Goal: Complete application form

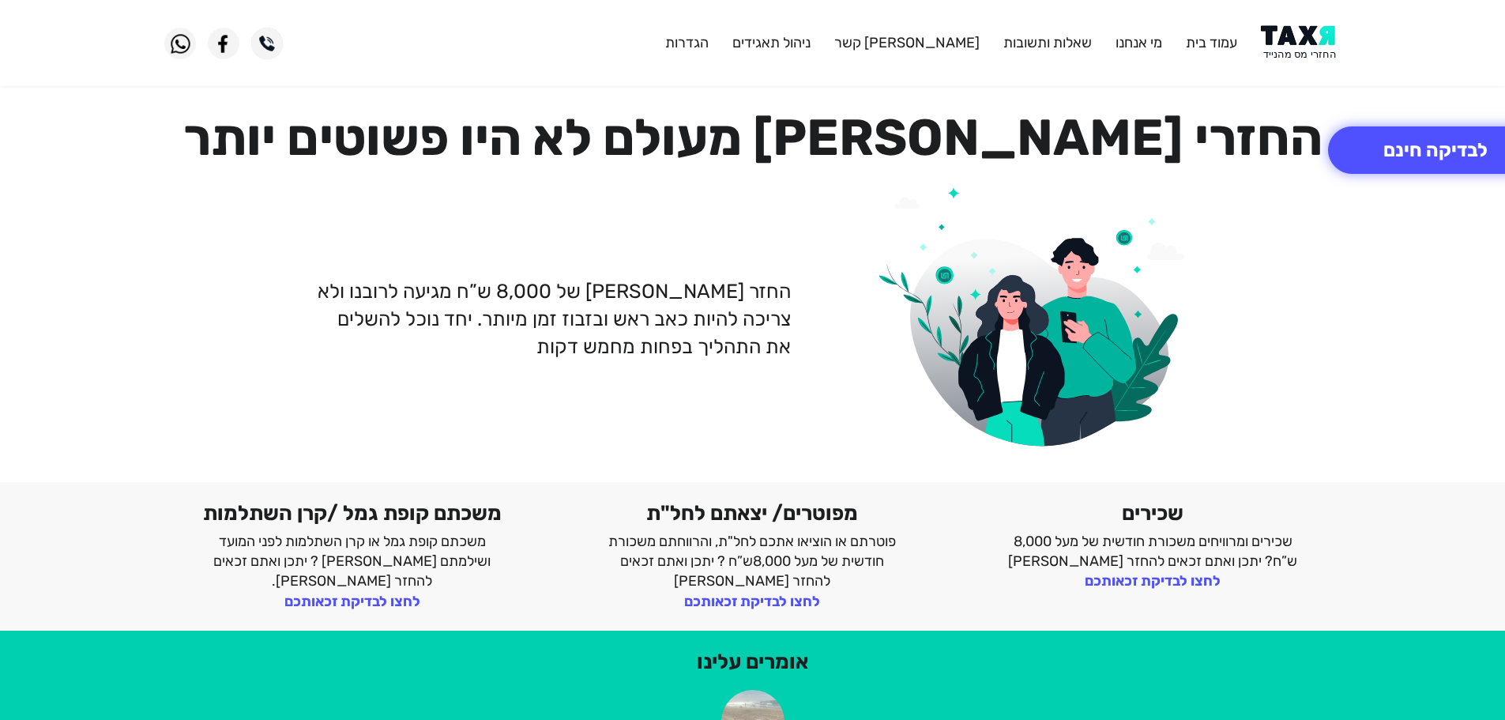
click at [1297, 49] on img at bounding box center [1301, 43] width 80 height 36
click at [1295, 45] on img at bounding box center [1301, 43] width 80 height 36
click at [1318, 42] on img at bounding box center [1301, 43] width 80 height 36
click at [1304, 43] on img at bounding box center [1301, 43] width 80 height 36
click at [1299, 44] on img at bounding box center [1301, 43] width 80 height 36
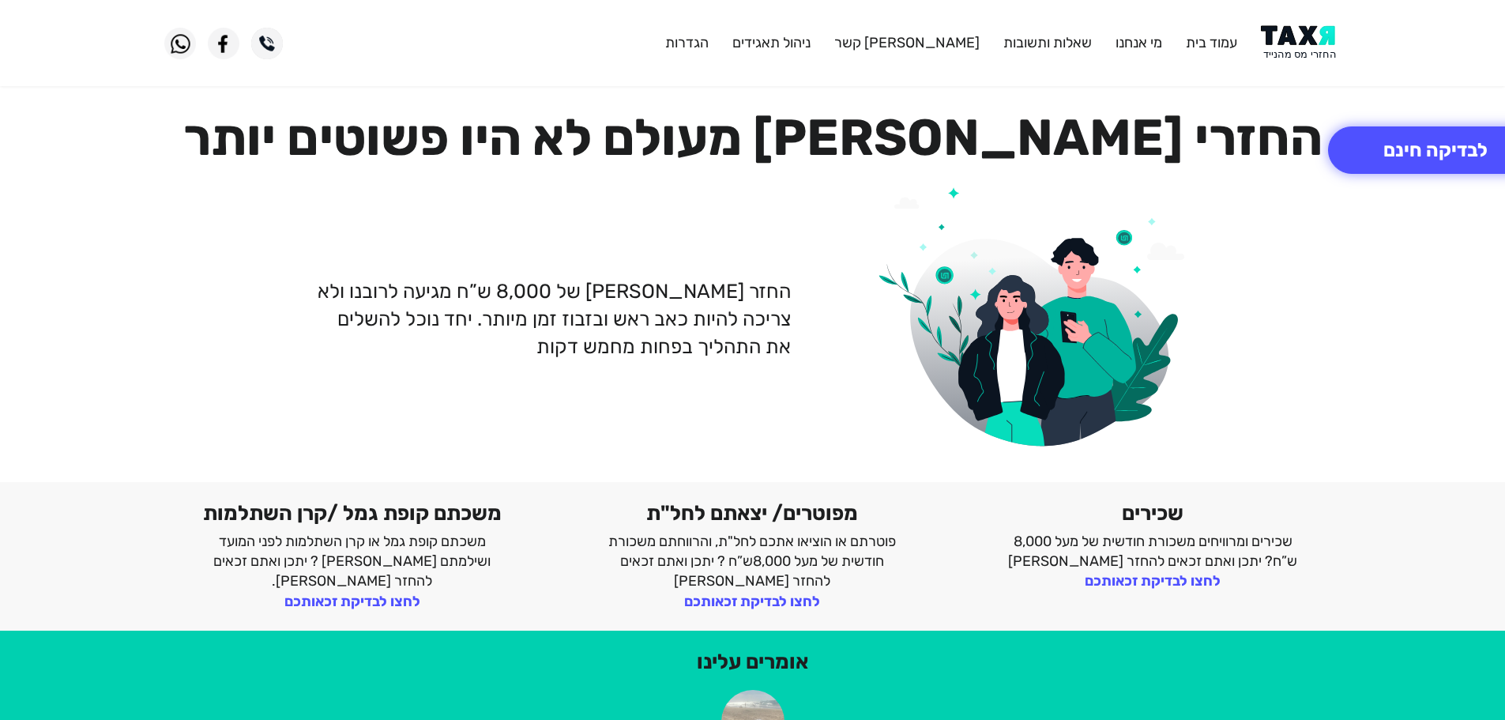
drag, startPoint x: 1299, startPoint y: 62, endPoint x: 1298, endPoint y: 33, distance: 29.3
click at [1299, 61] on header "עמוד בית מי אנחנו שאלות ותשובות צור קשר ניהול תאגידים הגדרות" at bounding box center [752, 43] width 1505 height 86
click at [1298, 30] on img at bounding box center [1301, 43] width 80 height 36
click at [1316, 35] on img at bounding box center [1301, 43] width 80 height 36
click at [1303, 51] on img at bounding box center [1301, 43] width 80 height 36
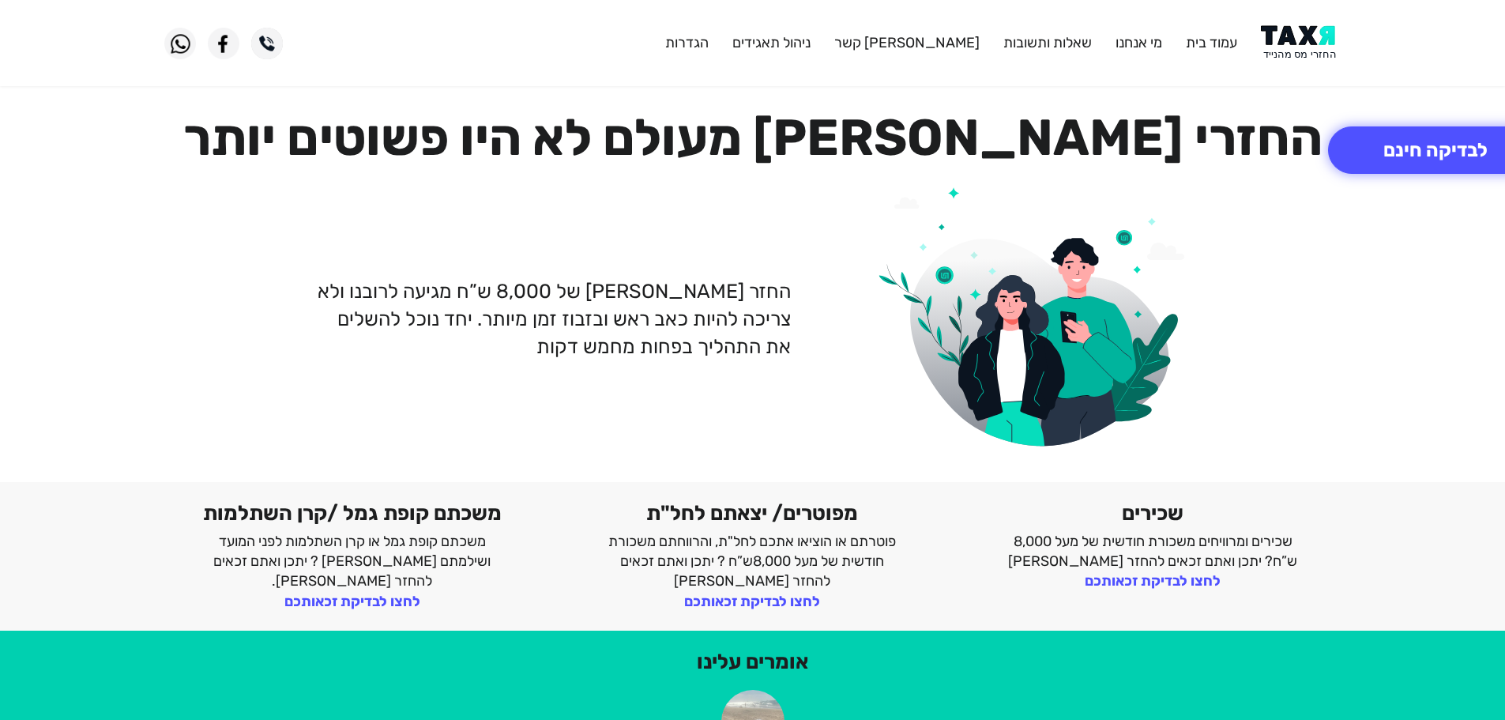
click at [1313, 43] on img at bounding box center [1301, 43] width 80 height 36
click at [1313, 42] on img at bounding box center [1301, 43] width 80 height 36
click at [1301, 33] on img at bounding box center [1301, 43] width 80 height 36
click at [1421, 170] on button "לבדיקה חינם" at bounding box center [1435, 149] width 215 height 47
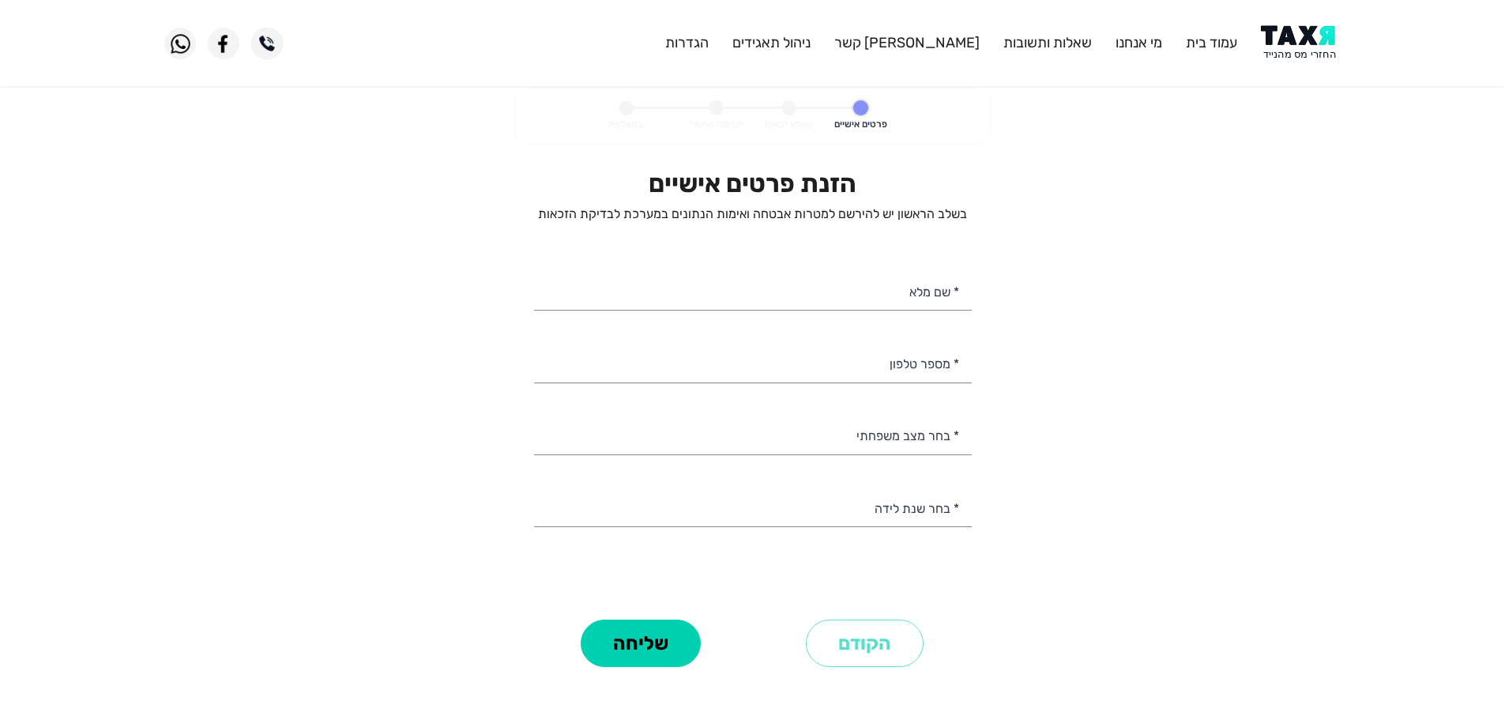
select select
click at [871, 361] on input "* מספר טלפון" at bounding box center [753, 362] width 438 height 40
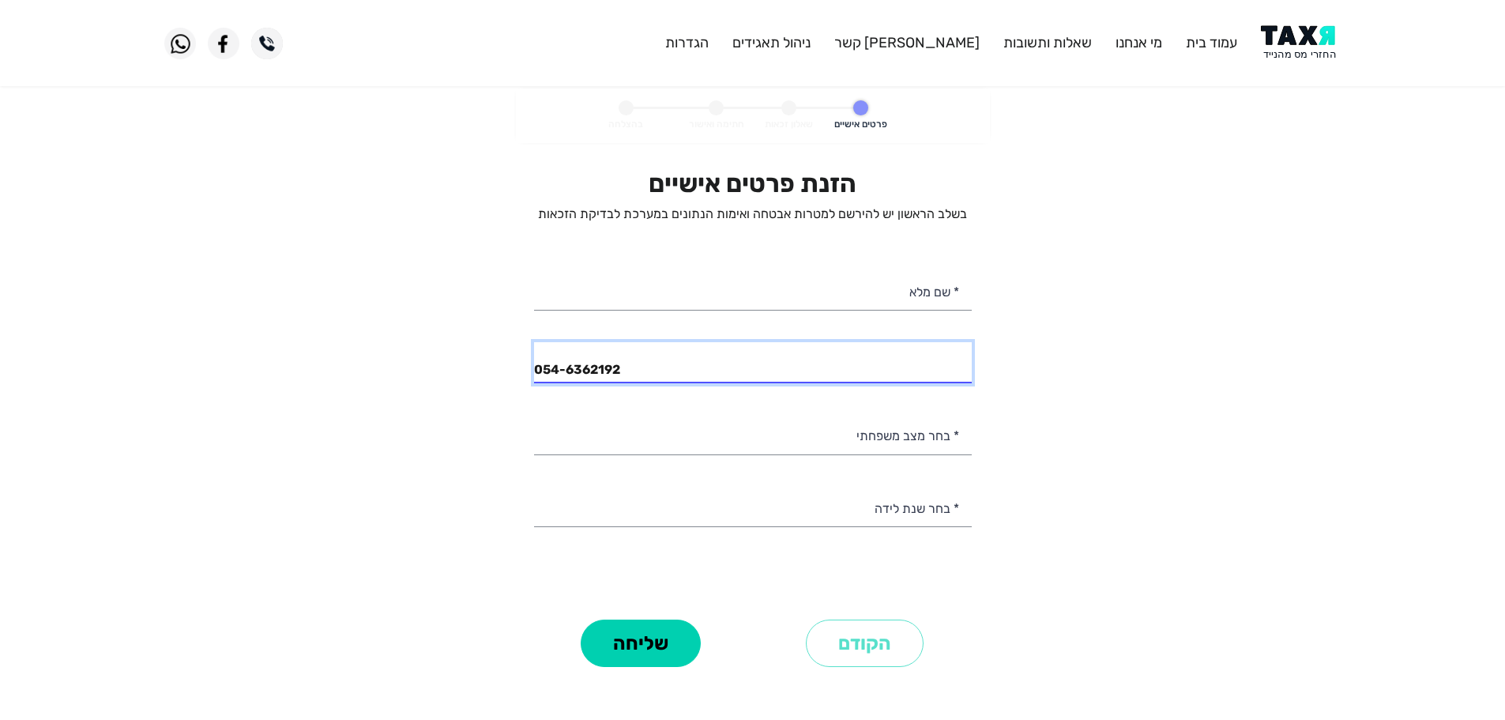
type input "054-6362192"
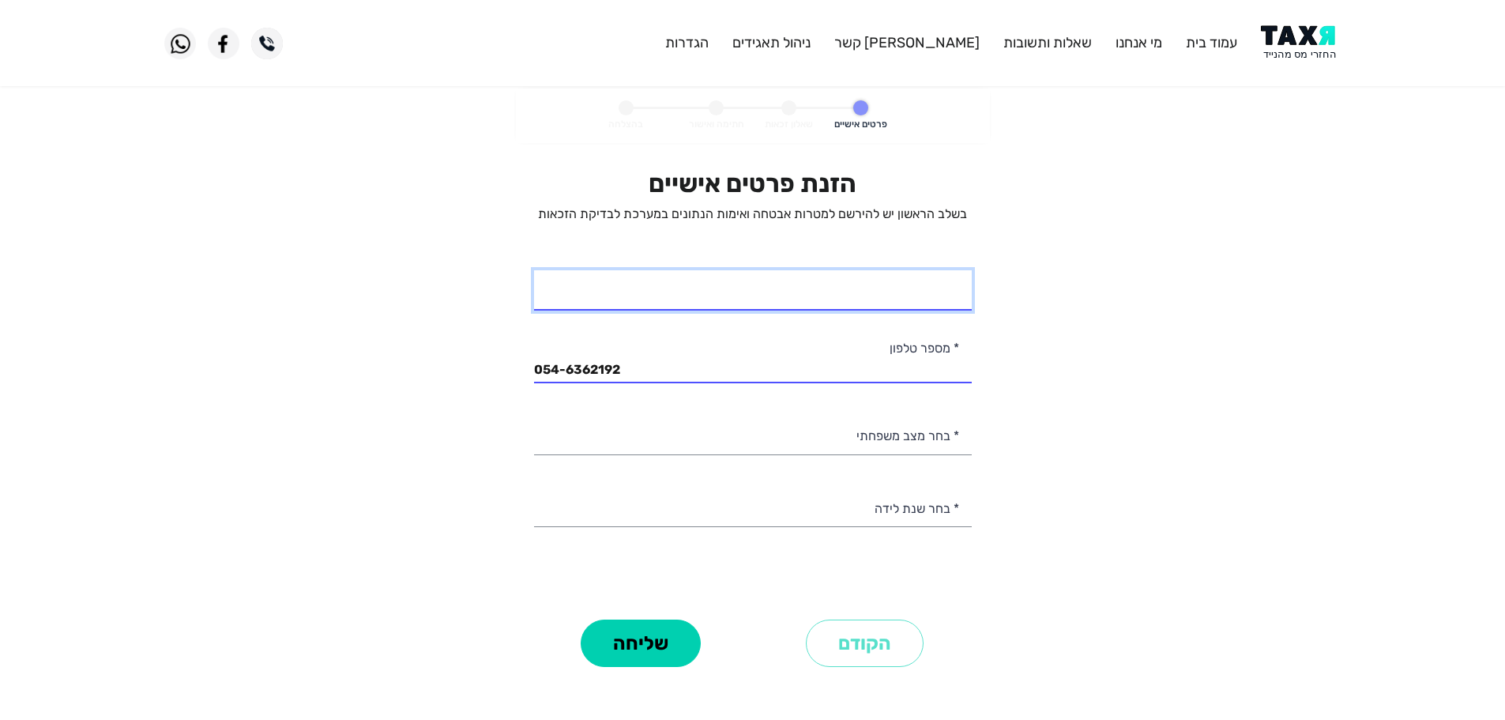
click at [865, 291] on input "* שם מלא" at bounding box center [753, 290] width 438 height 40
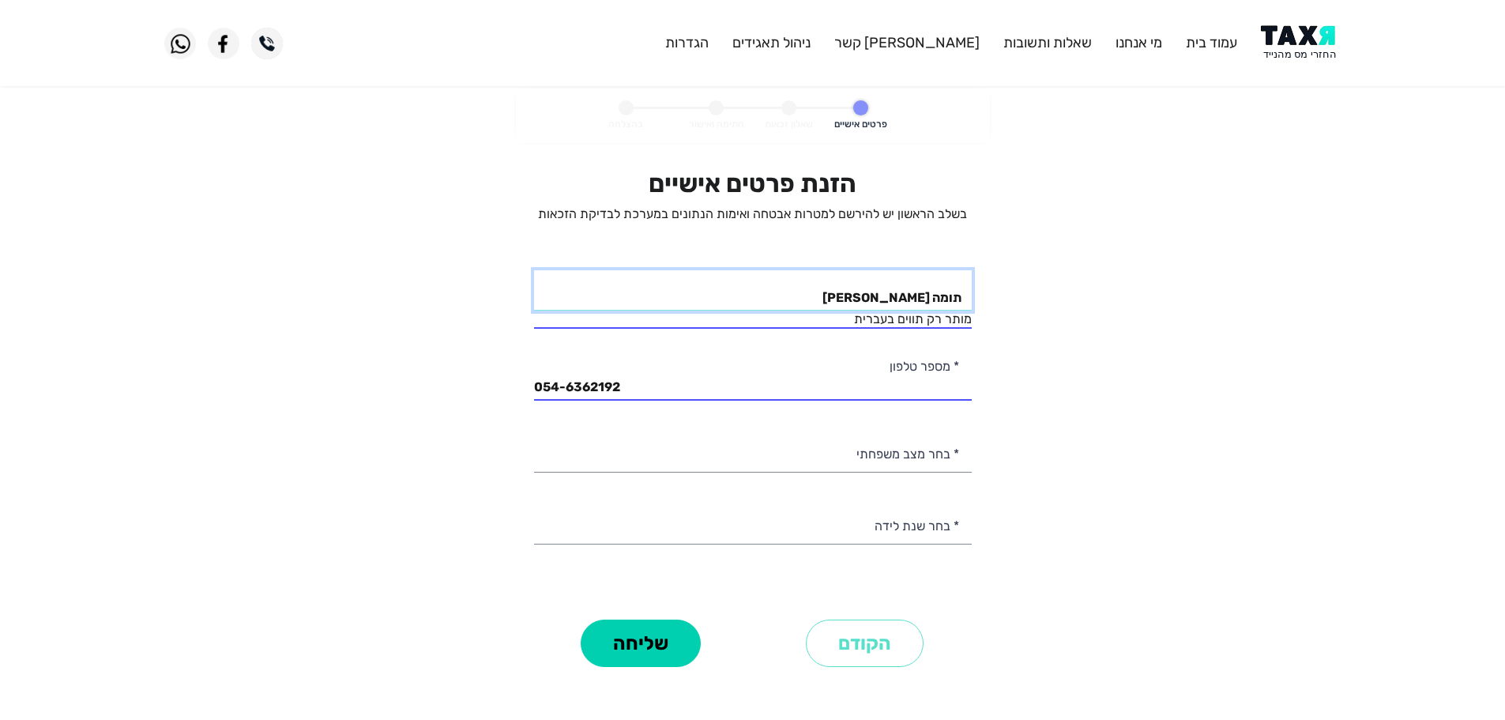
click at [920, 299] on input "תומה גברין" at bounding box center [753, 290] width 438 height 40
type input "תומה גברין"
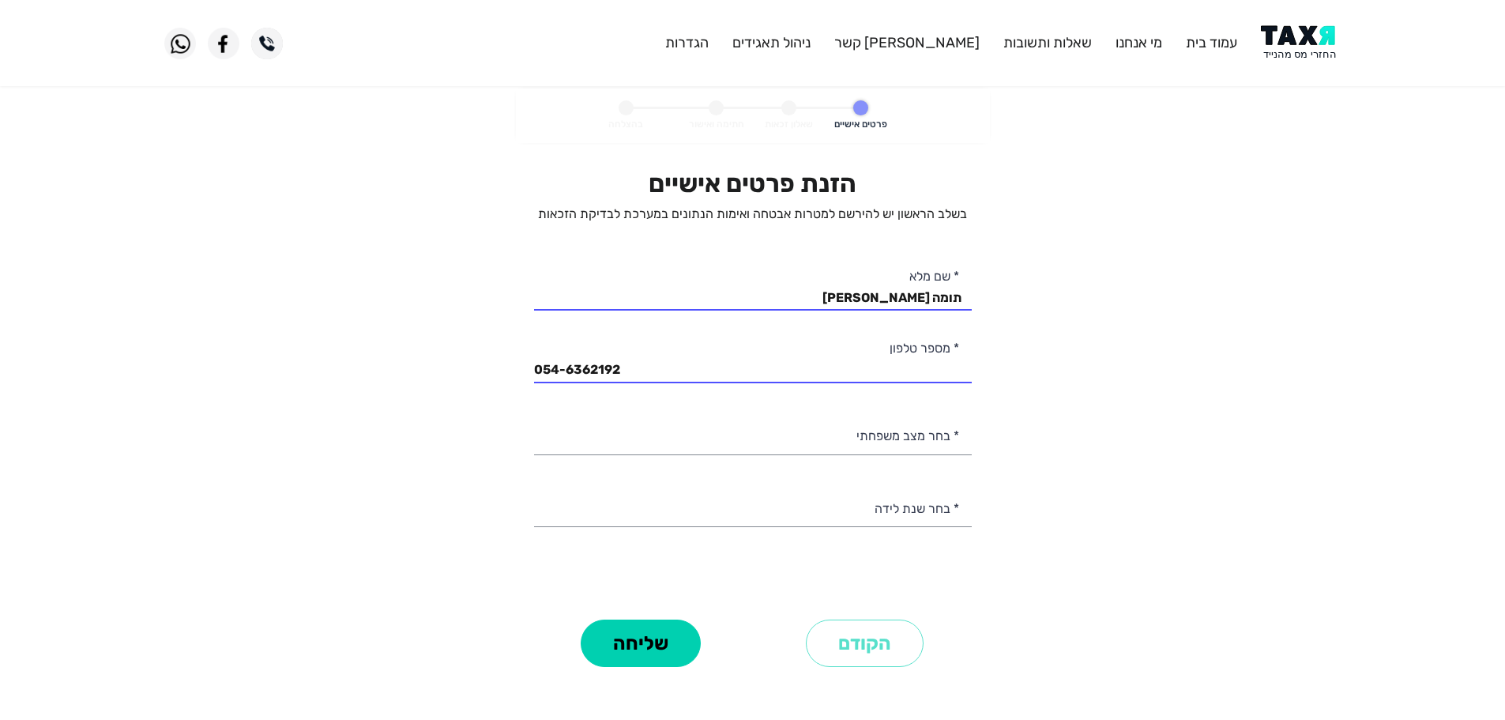
click at [1295, 24] on header "עמוד בית מי אנחנו שאלות ותשובות צור קשר ניהול תאגידים הגדרות" at bounding box center [752, 43] width 1505 height 86
click at [1298, 36] on img at bounding box center [1301, 43] width 80 height 36
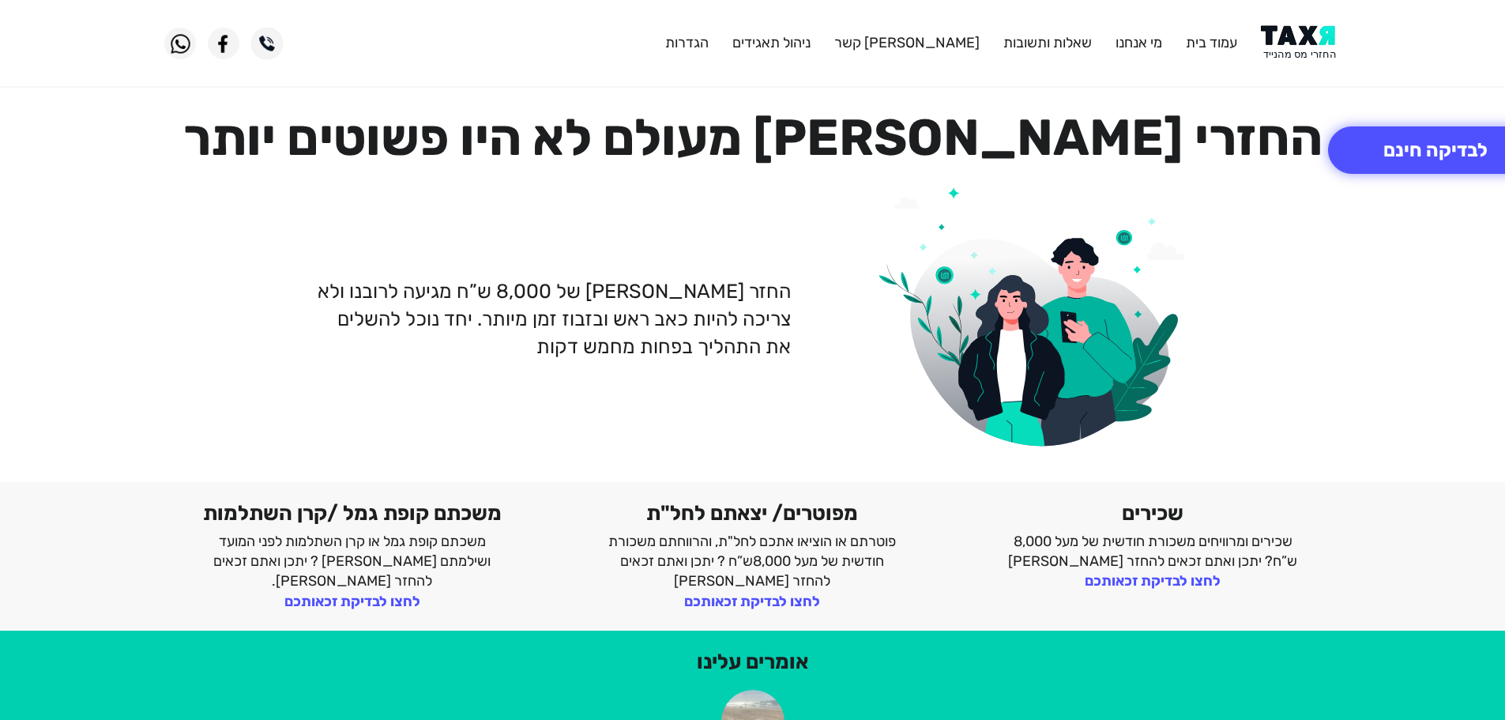
click at [1303, 36] on img at bounding box center [1301, 43] width 80 height 36
click at [1415, 145] on button "לבדיקה חינם" at bounding box center [1435, 149] width 215 height 47
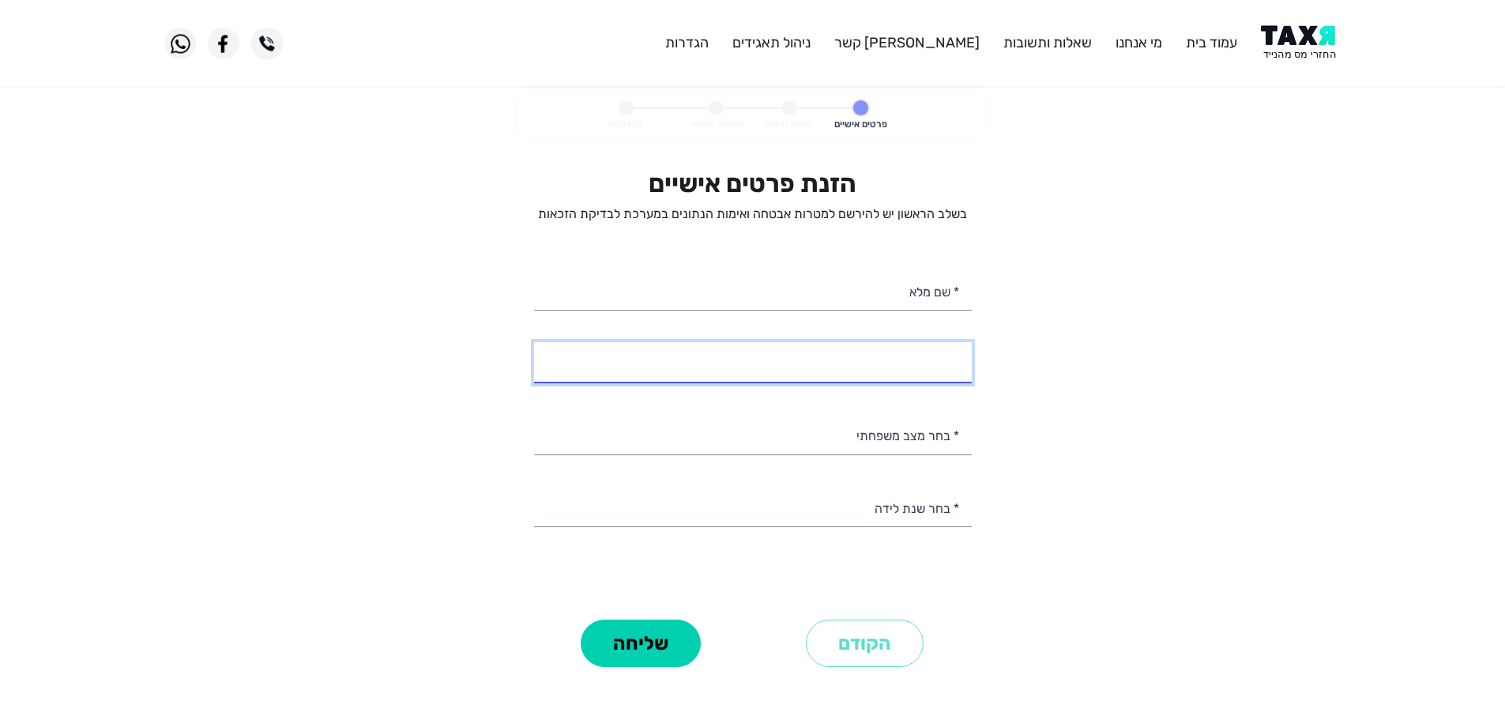
click at [900, 370] on input "* מספר טלפון" at bounding box center [753, 362] width 438 height 40
click at [928, 365] on input "* מספר טלפון" at bounding box center [753, 362] width 438 height 40
type input "054-6362192"
click at [1293, 35] on img at bounding box center [1301, 43] width 80 height 36
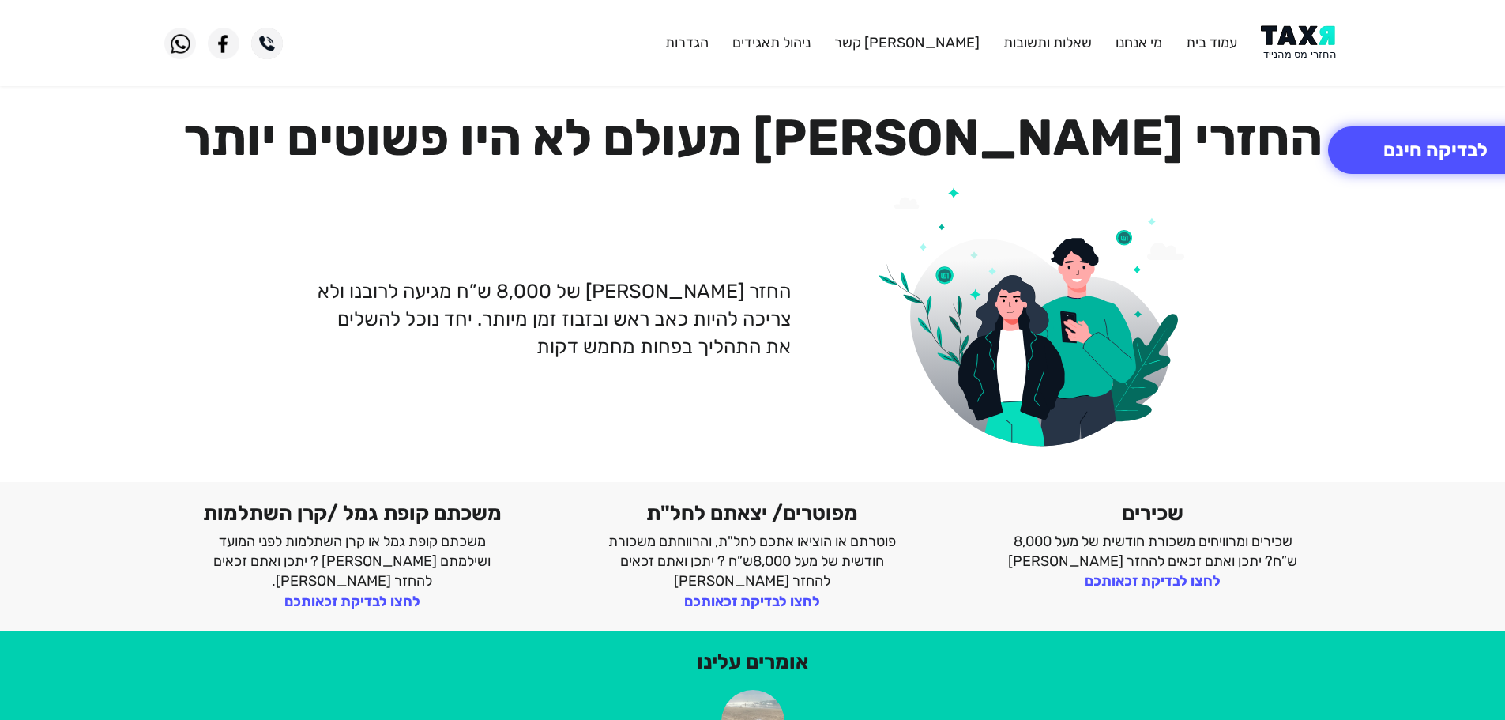
click at [1302, 39] on img at bounding box center [1301, 43] width 80 height 36
click at [1288, 55] on img at bounding box center [1301, 43] width 80 height 36
click at [1284, 44] on img at bounding box center [1301, 43] width 80 height 36
click at [1292, 48] on img at bounding box center [1301, 43] width 80 height 36
